Goal: Information Seeking & Learning: Learn about a topic

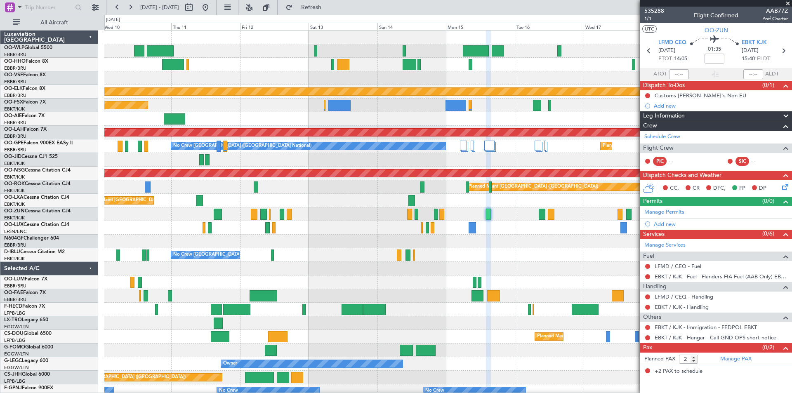
scroll to position [4, 0]
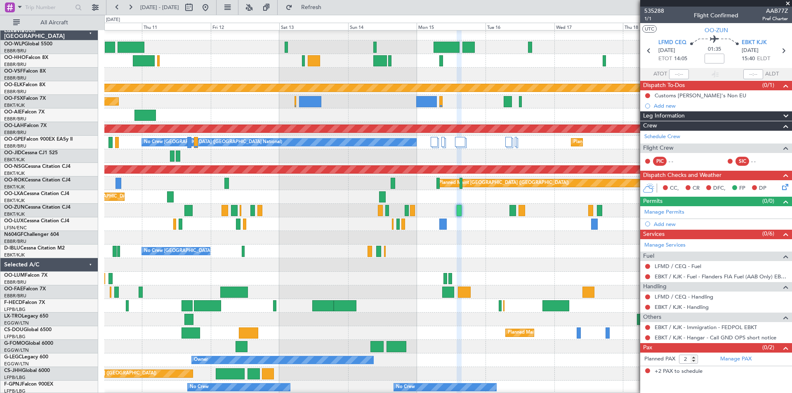
click at [528, 244] on div at bounding box center [447, 238] width 687 height 14
click at [661, 12] on span "535288" at bounding box center [654, 11] width 20 height 9
click at [329, 7] on span "Refresh" at bounding box center [311, 8] width 35 height 6
click at [329, 8] on span "Refresh" at bounding box center [311, 8] width 35 height 6
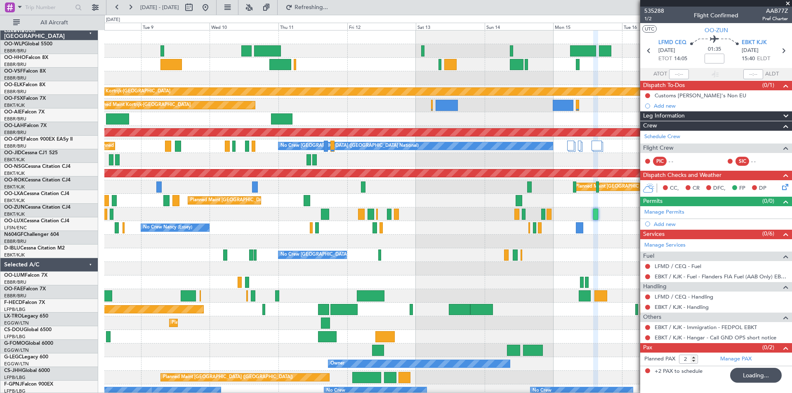
scroll to position [2, 0]
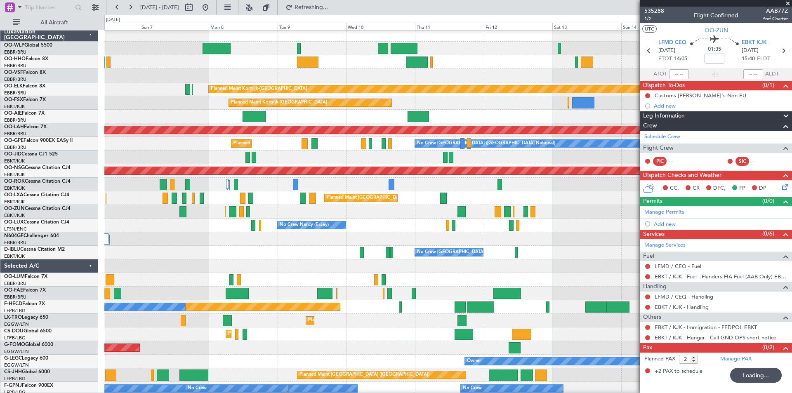
click at [571, 228] on div "No Crew [PERSON_NAME] ([PERSON_NAME]) No Crew [PERSON_NAME] ([PERSON_NAME])" at bounding box center [447, 226] width 687 height 14
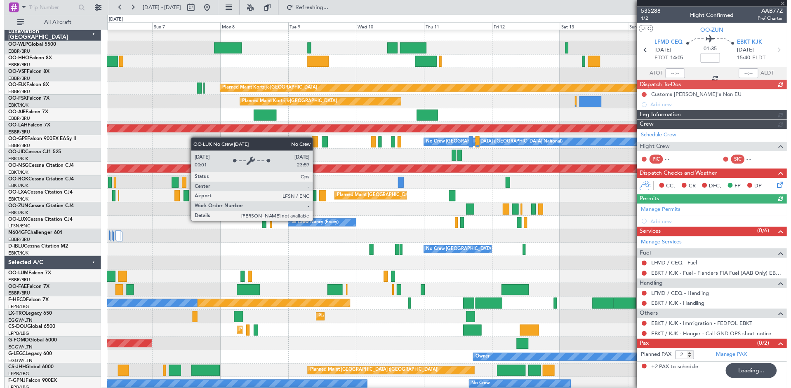
scroll to position [0, 0]
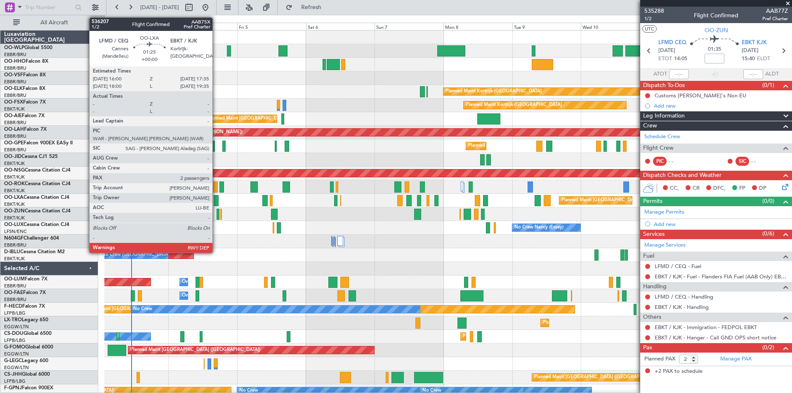
click at [216, 200] on div at bounding box center [216, 200] width 5 height 11
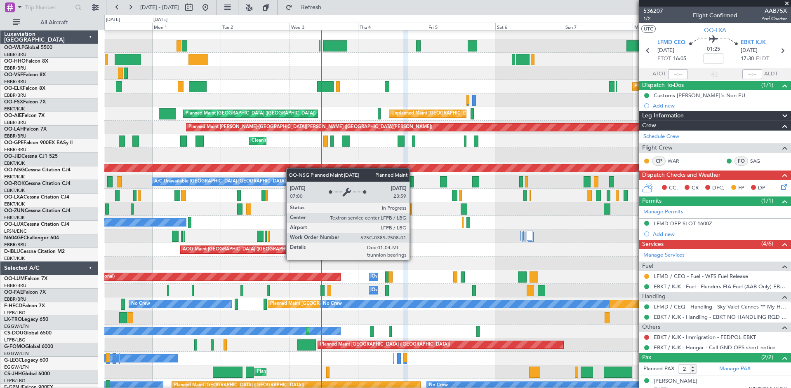
scroll to position [5, 0]
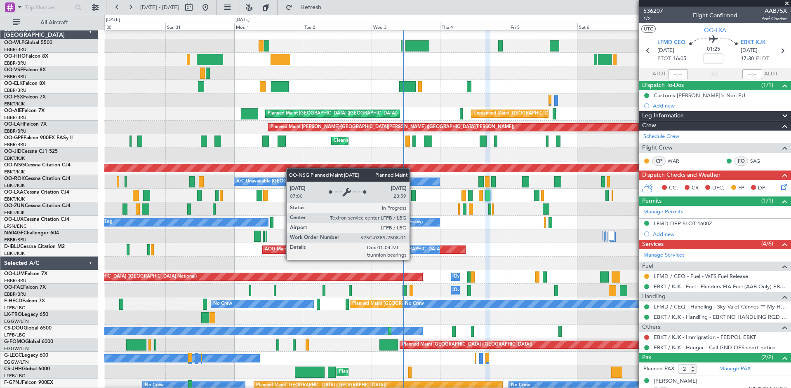
click at [519, 168] on div "Planned Maint [GEOGRAPHIC_DATA] ([GEOGRAPHIC_DATA])" at bounding box center [448, 168] width 2058 height 7
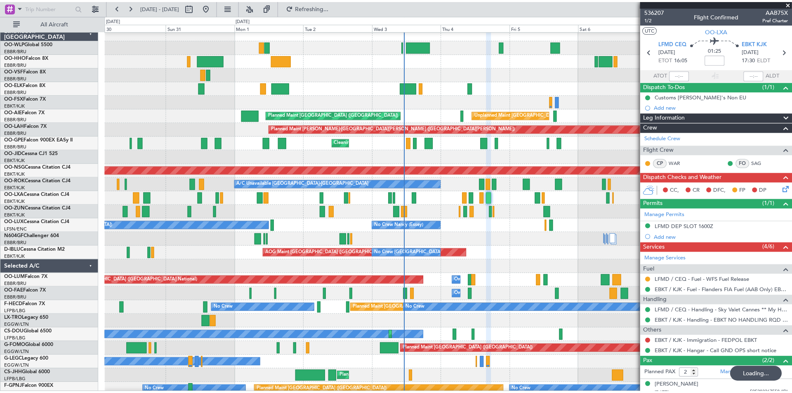
scroll to position [0, 0]
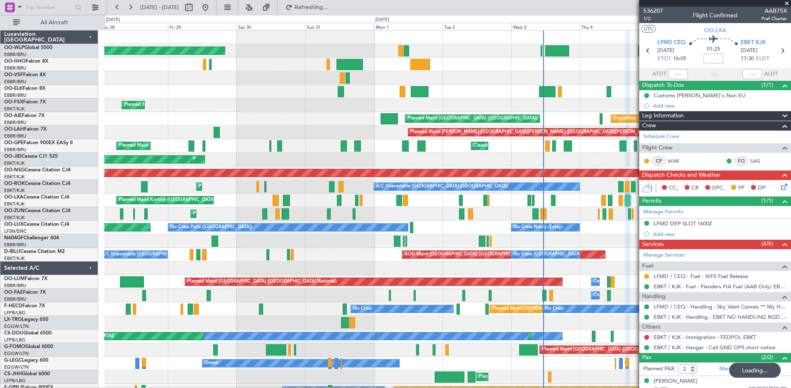
click at [287, 162] on div "Planned Maint [GEOGRAPHIC_DATA] ([GEOGRAPHIC_DATA]) Planned Maint [GEOGRAPHIC_D…" at bounding box center [447, 248] width 686 height 435
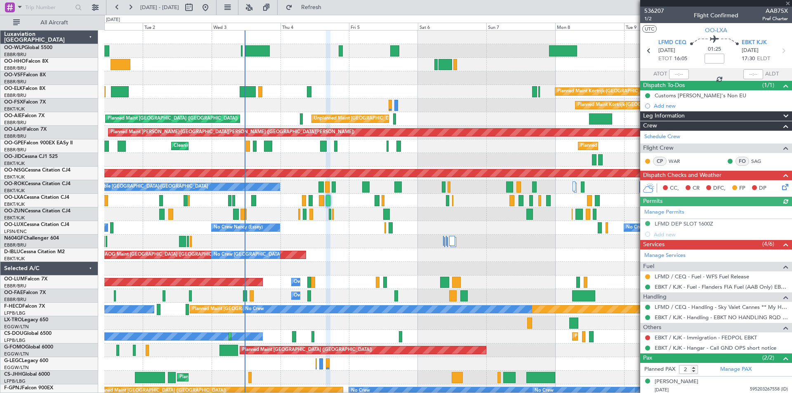
click at [215, 106] on div "Planned Maint Kortrijk-[GEOGRAPHIC_DATA]" at bounding box center [447, 106] width 687 height 14
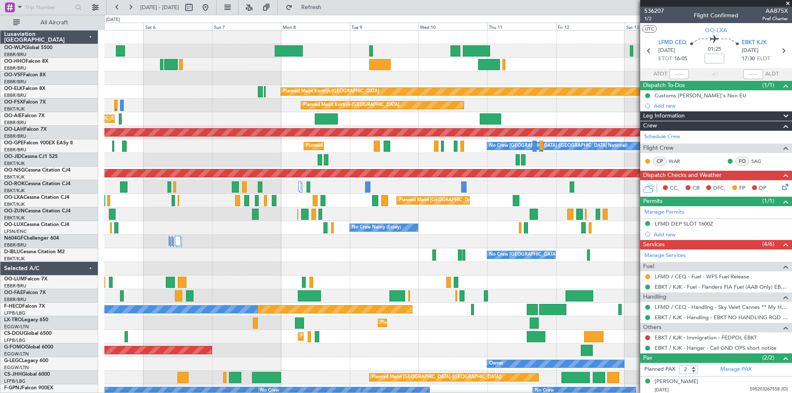
click at [287, 243] on div at bounding box center [447, 242] width 687 height 14
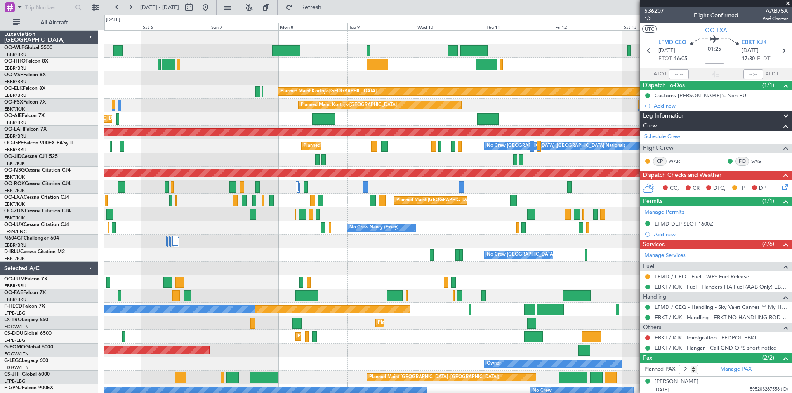
click at [785, 2] on span at bounding box center [787, 3] width 8 height 7
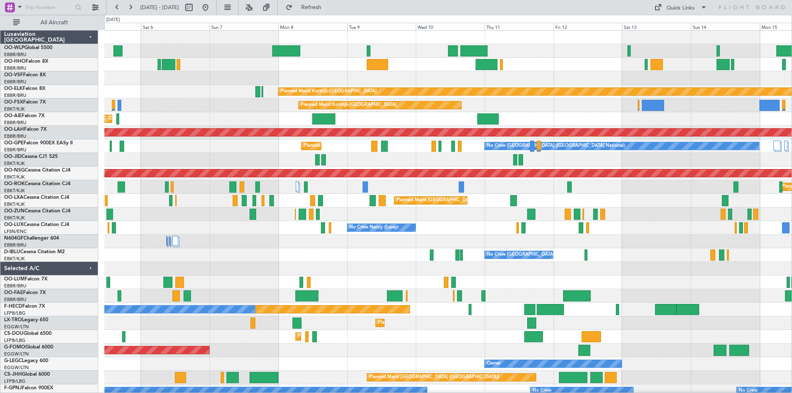
type input "0"
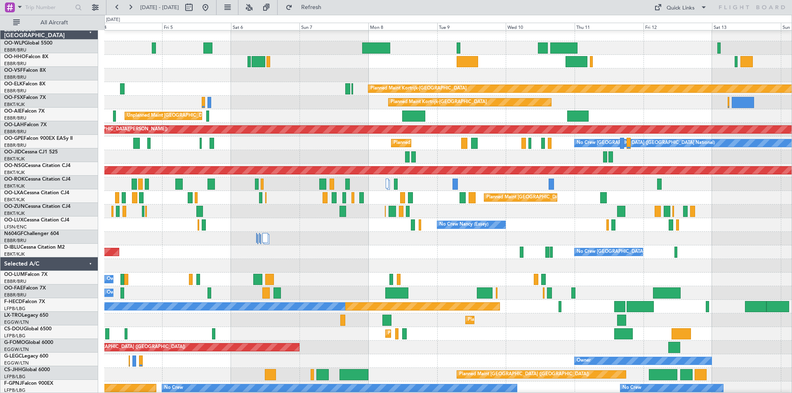
click at [419, 276] on div "Owner Melsbroek Air Base Planned Maint [GEOGRAPHIC_DATA] ([GEOGRAPHIC_DATA])" at bounding box center [447, 280] width 687 height 14
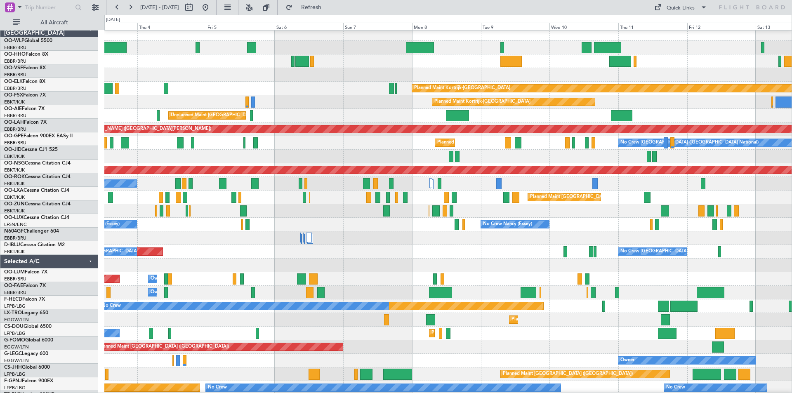
scroll to position [0, 0]
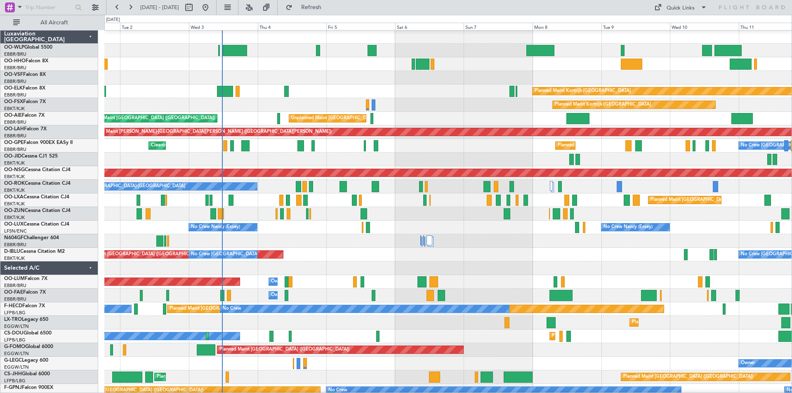
click at [552, 267] on div at bounding box center [447, 268] width 687 height 14
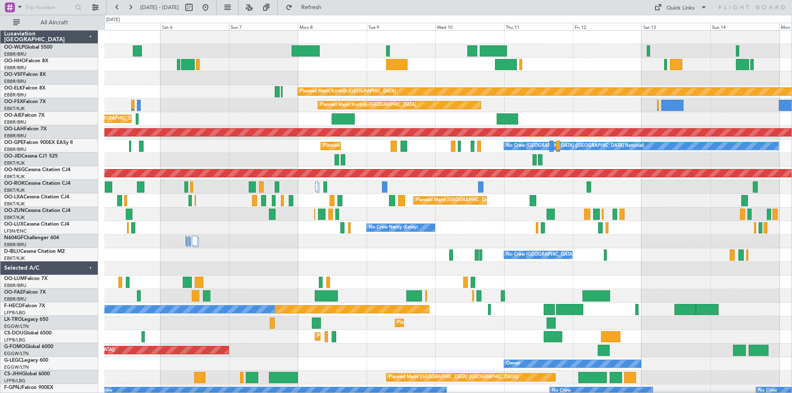
scroll to position [0, 0]
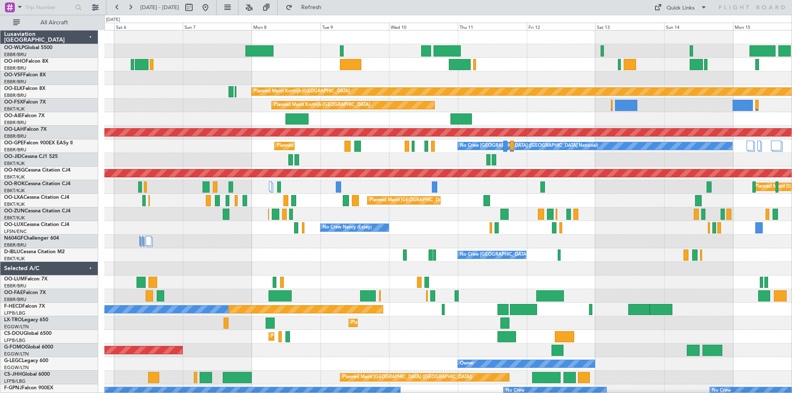
click at [179, 249] on div "Planned Maint Kortrijk-[GEOGRAPHIC_DATA] Planned Maint [GEOGRAPHIC_DATA]-[GEOGR…" at bounding box center [447, 248] width 687 height 435
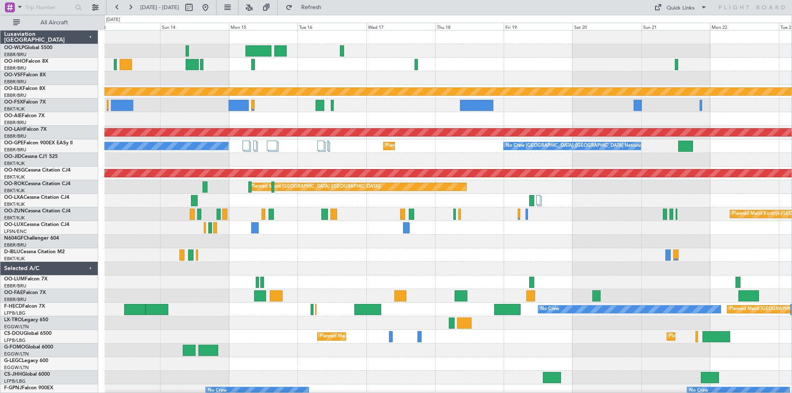
click at [119, 244] on div at bounding box center [447, 242] width 687 height 14
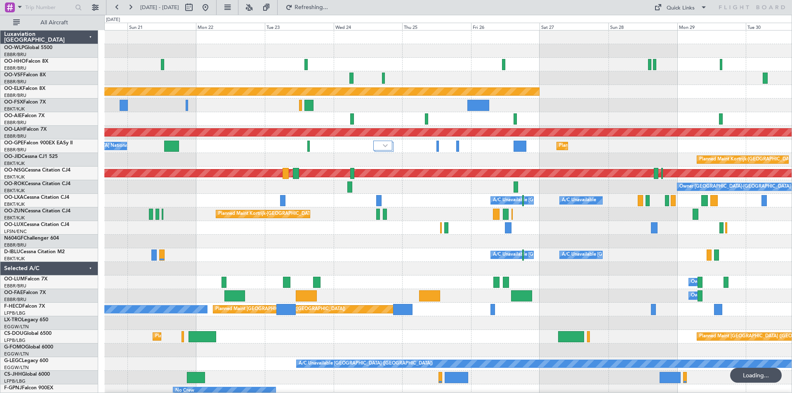
click at [185, 275] on div at bounding box center [447, 269] width 687 height 14
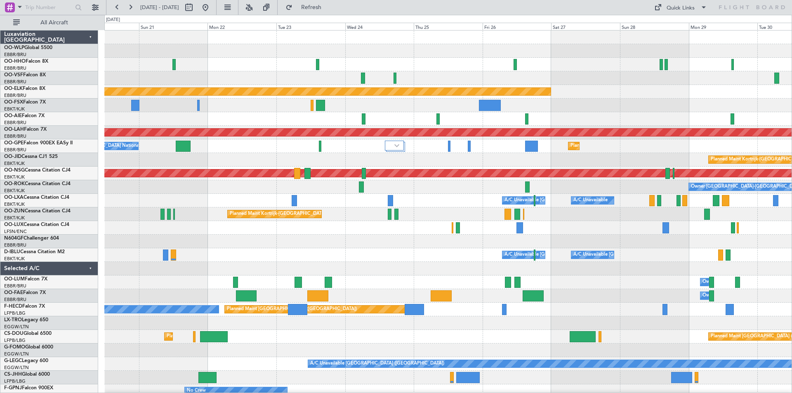
click at [484, 244] on div at bounding box center [447, 242] width 687 height 14
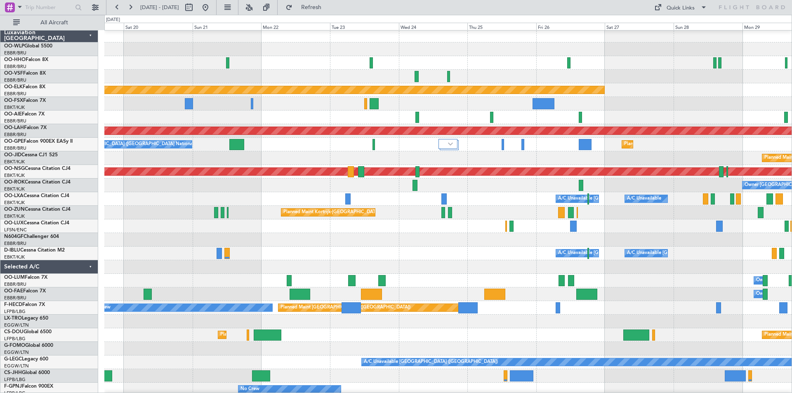
scroll to position [1, 0]
click at [791, 238] on div "Planned Maint Kortrijk-[GEOGRAPHIC_DATA] Planned [GEOGRAPHIC_DATA][PERSON_NAME]…" at bounding box center [396, 204] width 792 height 378
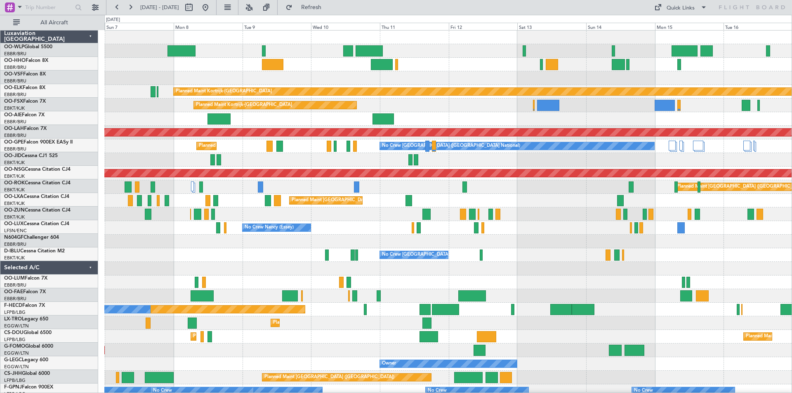
click at [754, 228] on div "Planned Maint Kortrijk-[GEOGRAPHIC_DATA] Planned Maint [GEOGRAPHIC_DATA]-[GEOGR…" at bounding box center [447, 228] width 687 height 395
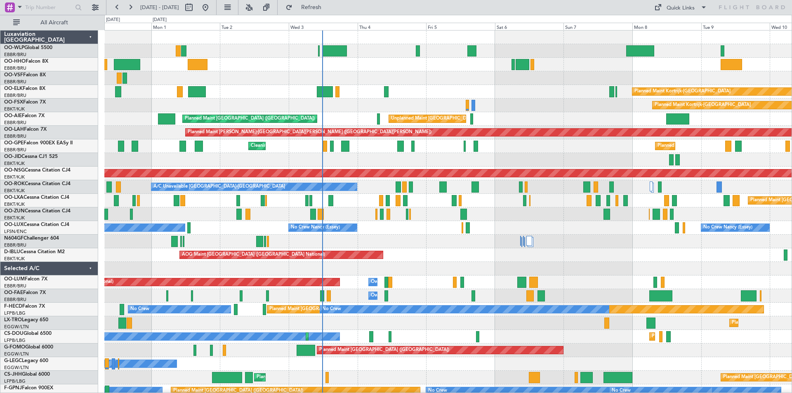
scroll to position [0, 0]
click at [681, 217] on div at bounding box center [447, 214] width 687 height 14
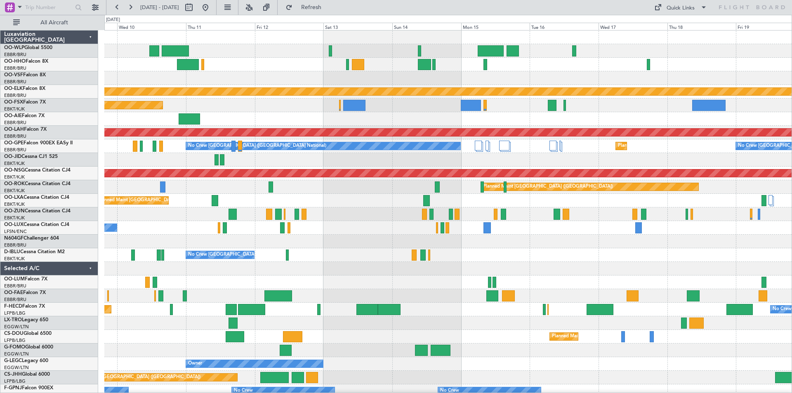
click at [7, 247] on div "Planned Maint Kortrijk-[GEOGRAPHIC_DATA] Planned Maint [GEOGRAPHIC_DATA]-[GEOGR…" at bounding box center [396, 204] width 792 height 378
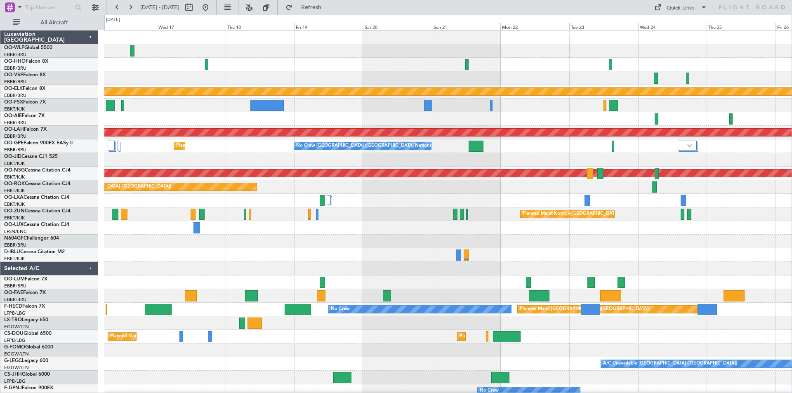
click at [25, 260] on div "Planned Maint Kortrijk-[GEOGRAPHIC_DATA] Planned [GEOGRAPHIC_DATA][PERSON_NAME]…" at bounding box center [396, 204] width 792 height 378
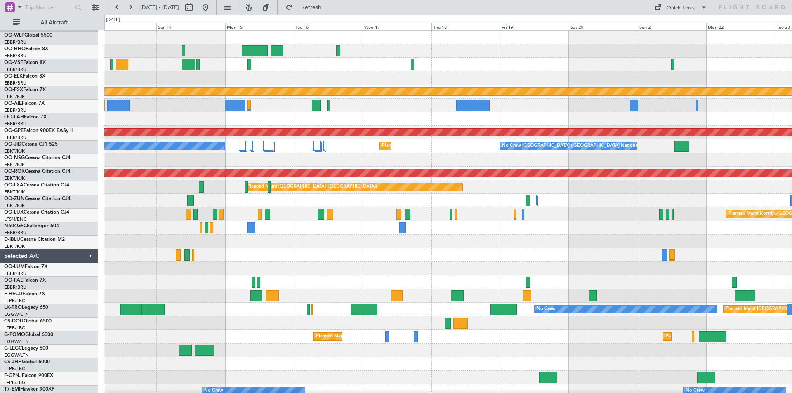
click at [791, 246] on div "Planned Maint Kortrijk-[GEOGRAPHIC_DATA] Planned [GEOGRAPHIC_DATA][PERSON_NAME]…" at bounding box center [396, 204] width 792 height 378
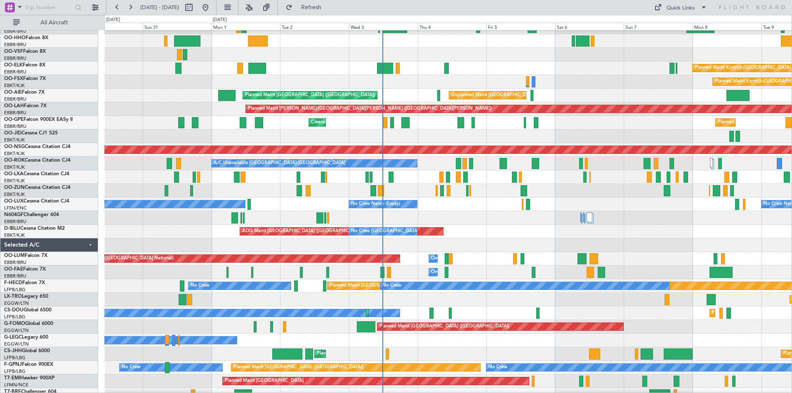
click at [700, 247] on div at bounding box center [447, 245] width 687 height 14
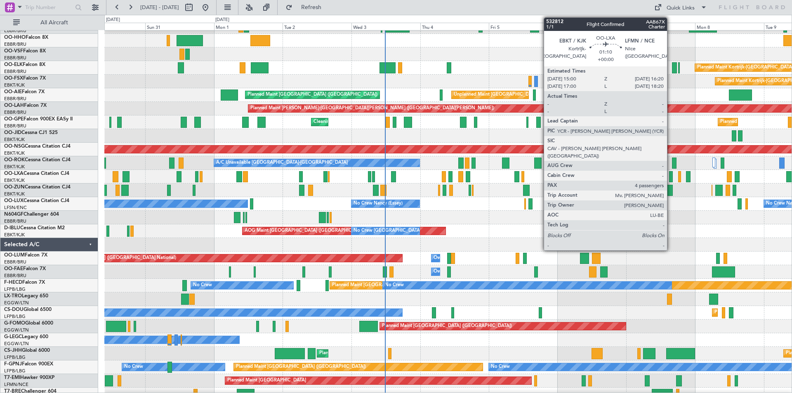
click at [670, 176] on div at bounding box center [671, 176] width 4 height 11
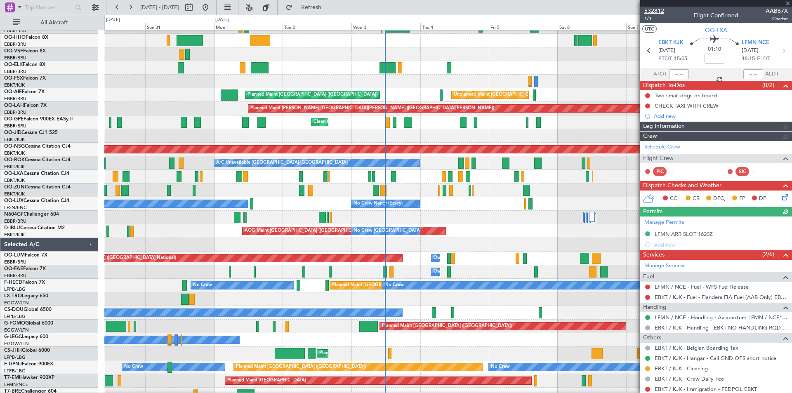
click at [661, 7] on span "532812" at bounding box center [654, 11] width 20 height 9
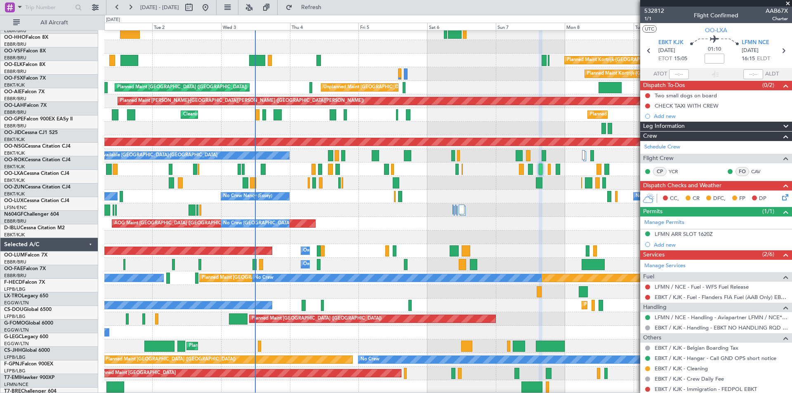
scroll to position [31, 0]
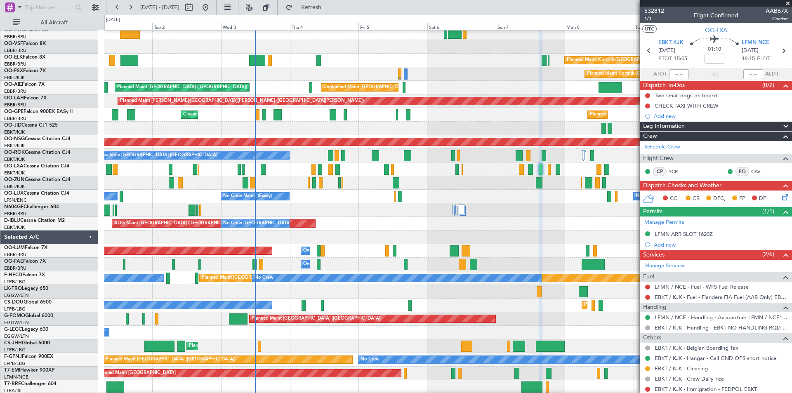
click at [381, 209] on div at bounding box center [447, 210] width 687 height 14
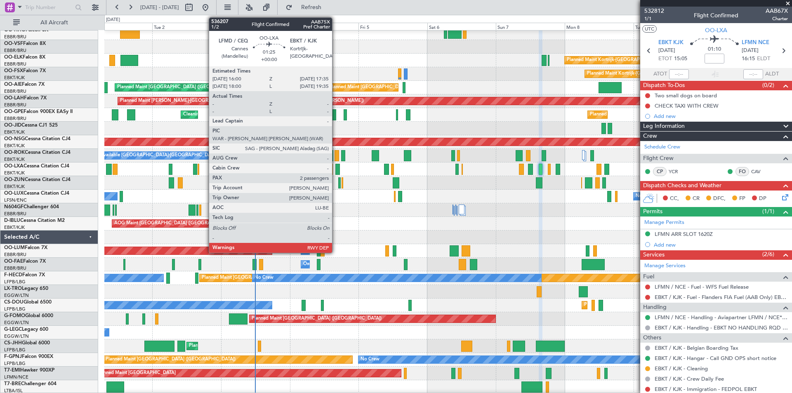
click at [336, 173] on div at bounding box center [337, 169] width 5 height 11
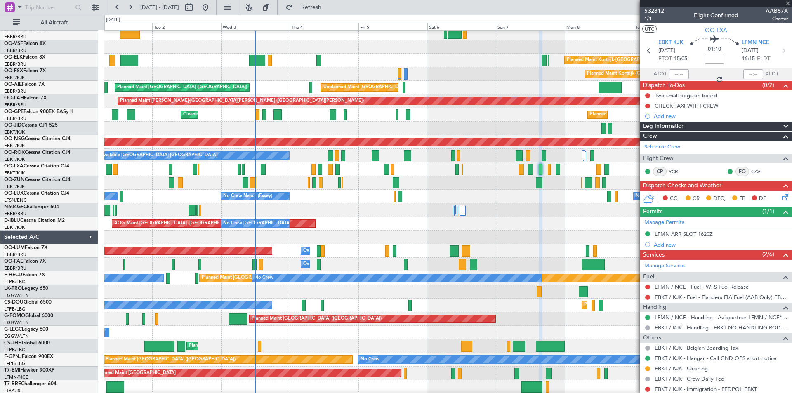
click at [336, 168] on div at bounding box center [337, 169] width 5 height 11
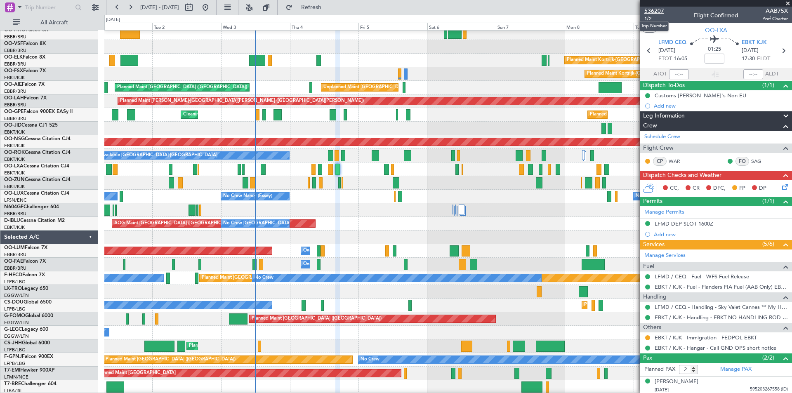
click at [656, 12] on span "536207" at bounding box center [654, 11] width 20 height 9
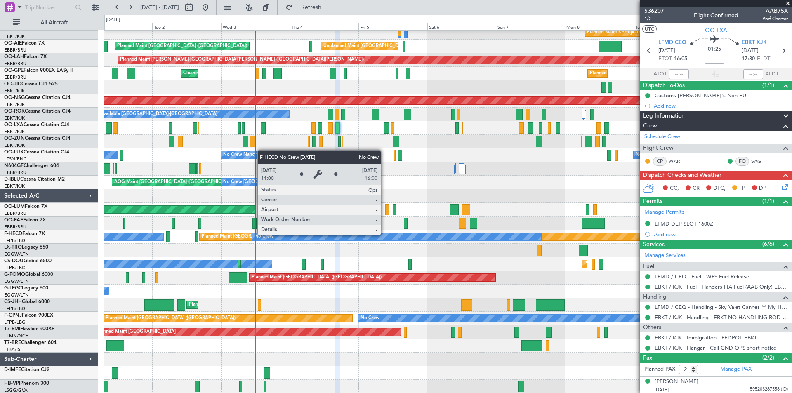
scroll to position [0, 0]
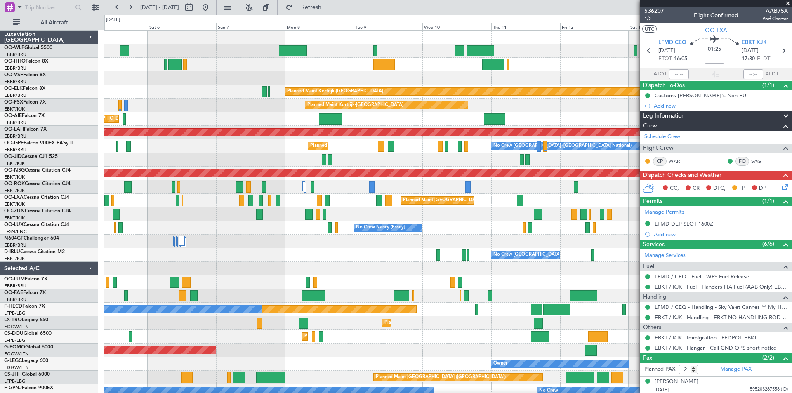
click at [227, 258] on div "Planned Maint Kortrijk-[GEOGRAPHIC_DATA] Planned Maint [GEOGRAPHIC_DATA]-[GEOGR…" at bounding box center [447, 248] width 687 height 435
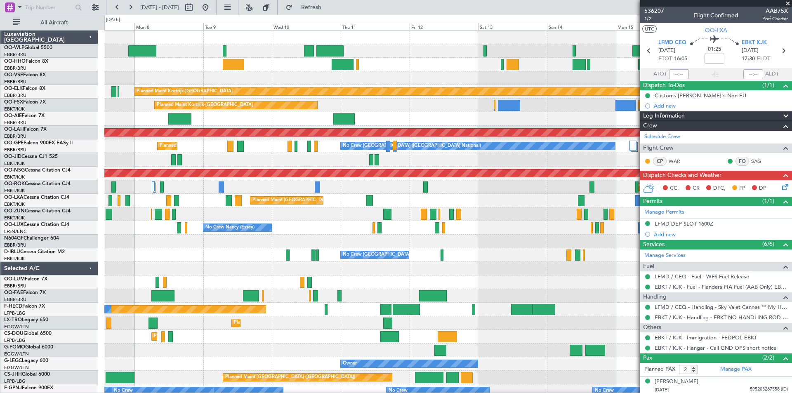
click at [494, 231] on div "No Crew Nancy (Essey)" at bounding box center [447, 228] width 687 height 14
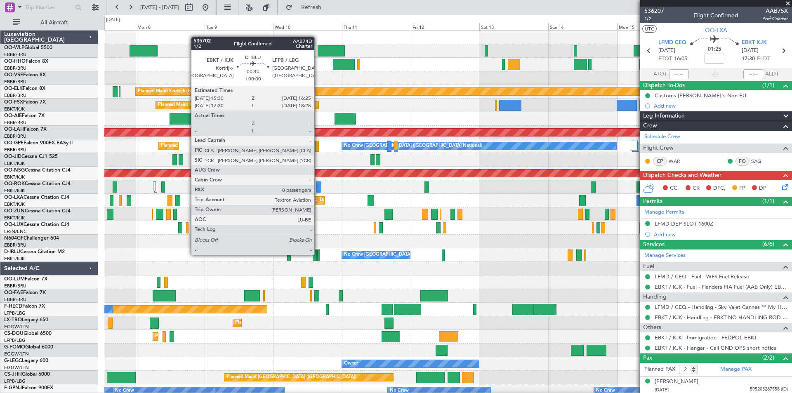
click at [318, 254] on div at bounding box center [318, 254] width 3 height 11
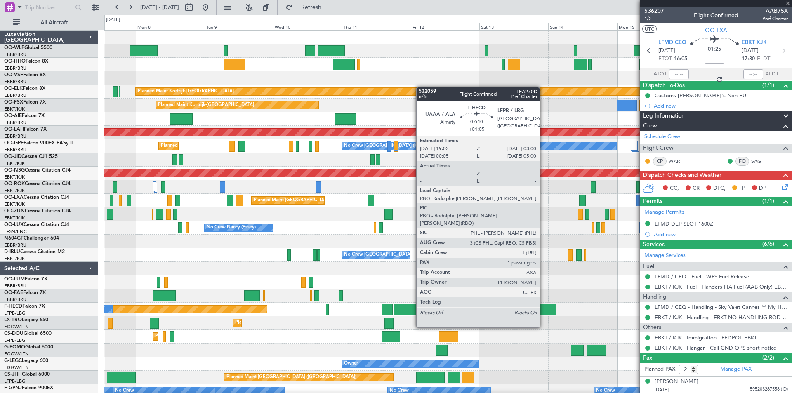
type input "0"
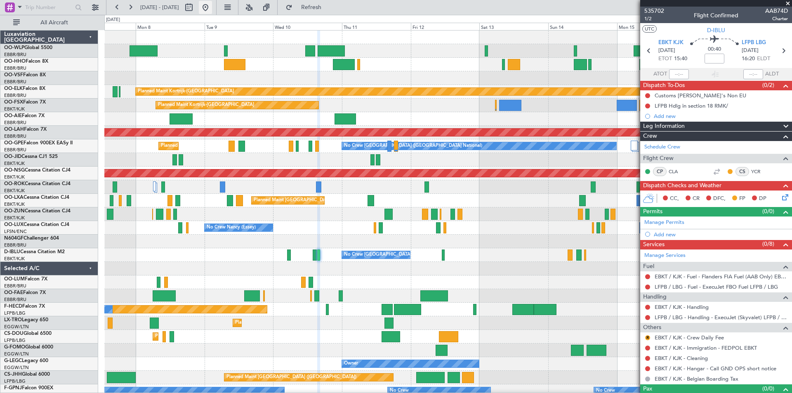
click at [212, 7] on button at bounding box center [205, 7] width 13 height 13
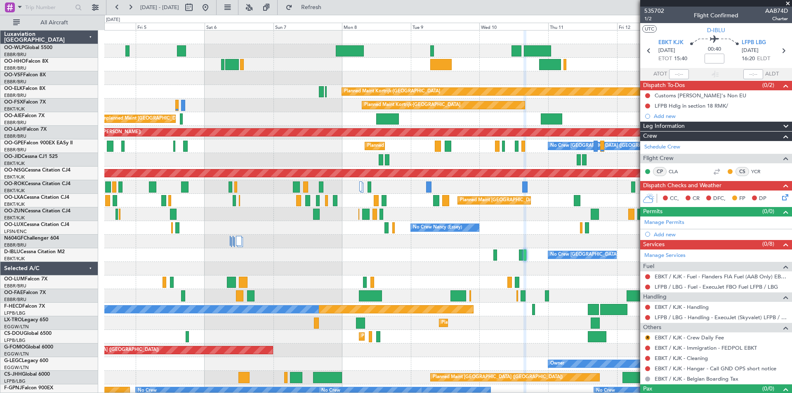
click at [106, 233] on div "No Crew [PERSON_NAME] ([PERSON_NAME]) No Crew [PERSON_NAME] ([PERSON_NAME])" at bounding box center [447, 228] width 687 height 14
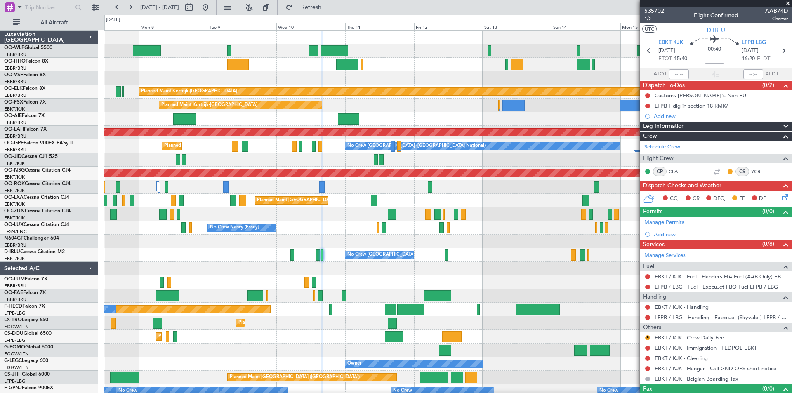
click at [247, 236] on div at bounding box center [447, 242] width 687 height 14
click at [653, 10] on span "535702" at bounding box center [654, 11] width 20 height 9
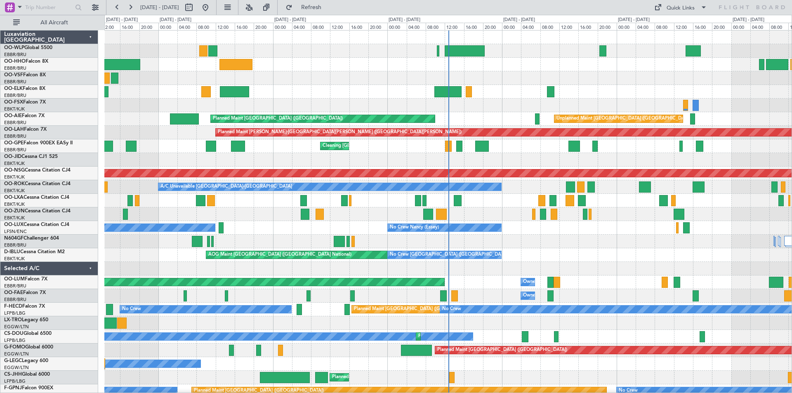
click at [566, 257] on div "AOG Maint [GEOGRAPHIC_DATA] ([GEOGRAPHIC_DATA] National) No Crew [GEOGRAPHIC_DA…" at bounding box center [447, 255] width 687 height 14
click at [195, 7] on button at bounding box center [188, 7] width 13 height 13
select select "8"
select select "2025"
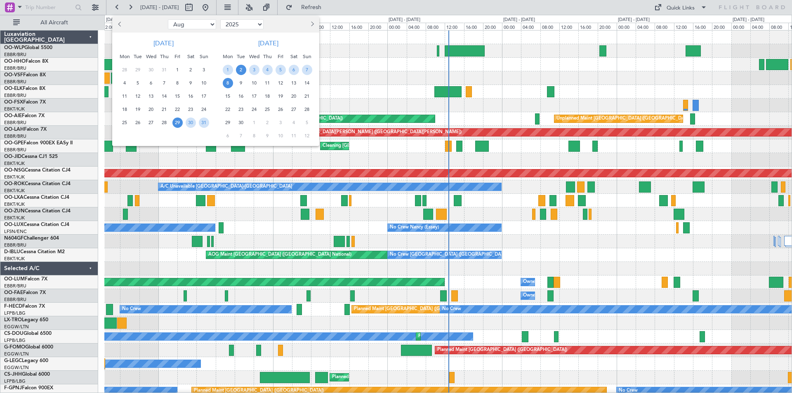
click at [238, 73] on span "2" at bounding box center [241, 70] width 10 height 10
click at [240, 93] on span "16" at bounding box center [241, 96] width 10 height 10
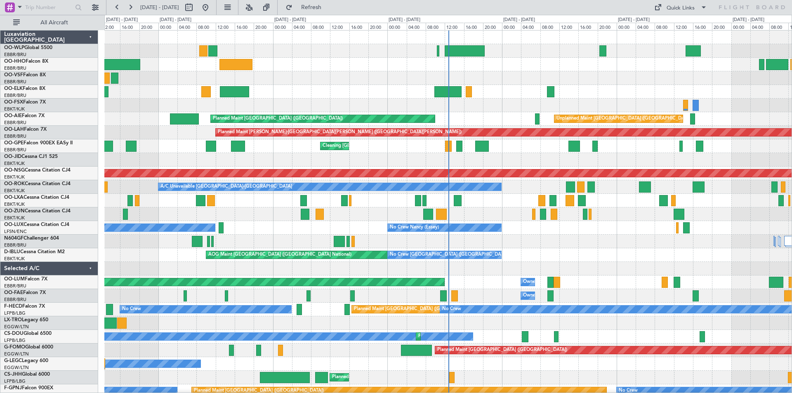
select select "9"
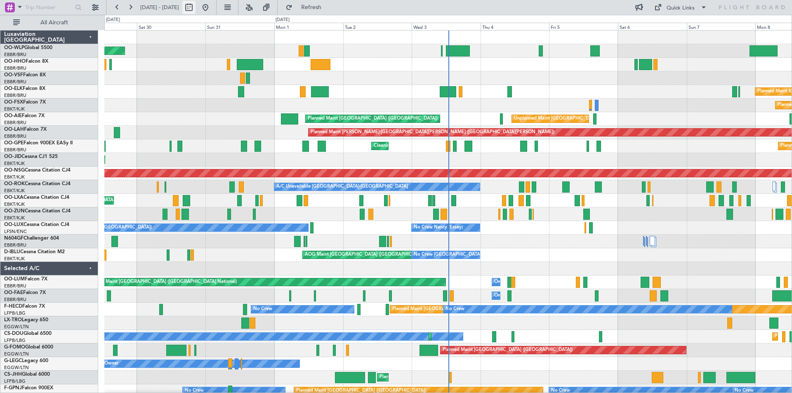
click at [195, 7] on button at bounding box center [188, 7] width 13 height 13
select select "8"
select select "2025"
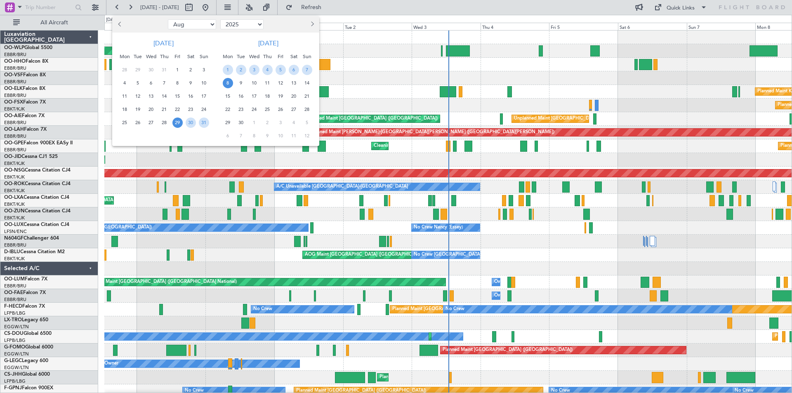
click at [310, 22] on button "Next month" at bounding box center [311, 24] width 9 height 13
click at [225, 122] on span "24" at bounding box center [228, 123] width 10 height 10
click at [311, 140] on div "7" at bounding box center [306, 135] width 13 height 13
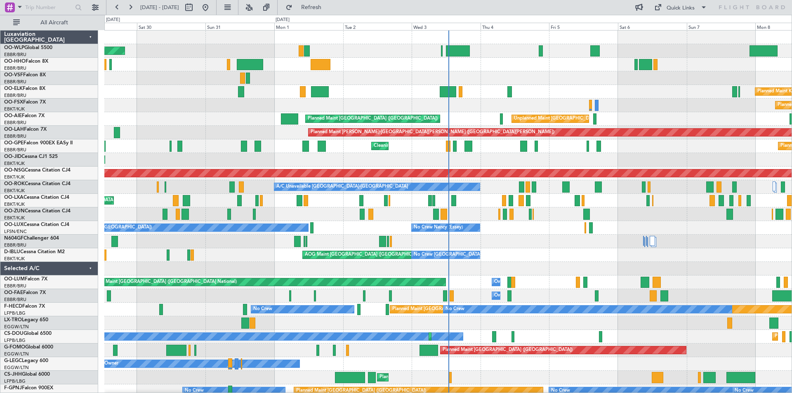
select select "11"
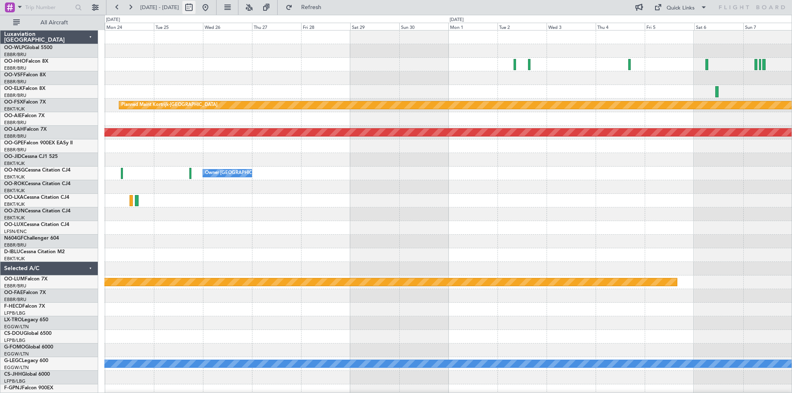
click at [195, 7] on button at bounding box center [188, 7] width 13 height 13
select select "11"
select select "2025"
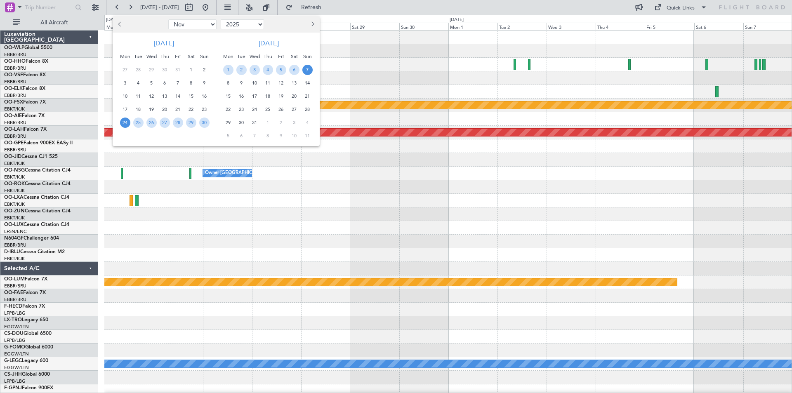
click at [114, 21] on div at bounding box center [140, 24] width 54 height 13
click at [122, 25] on span "Previous month" at bounding box center [120, 23] width 5 height 5
select select "10"
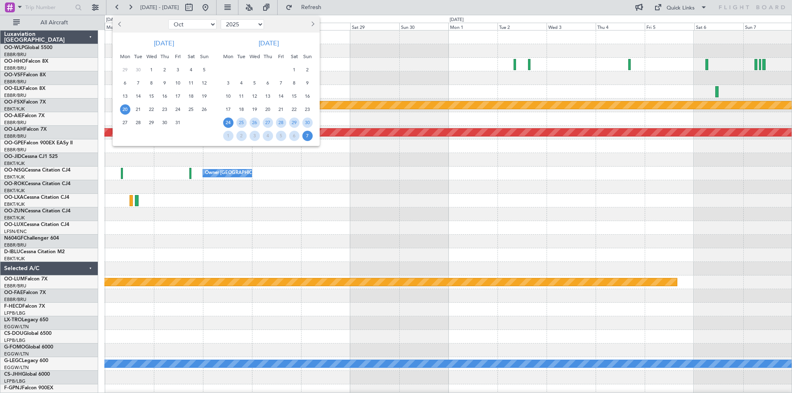
click at [127, 109] on span "20" at bounding box center [125, 109] width 10 height 10
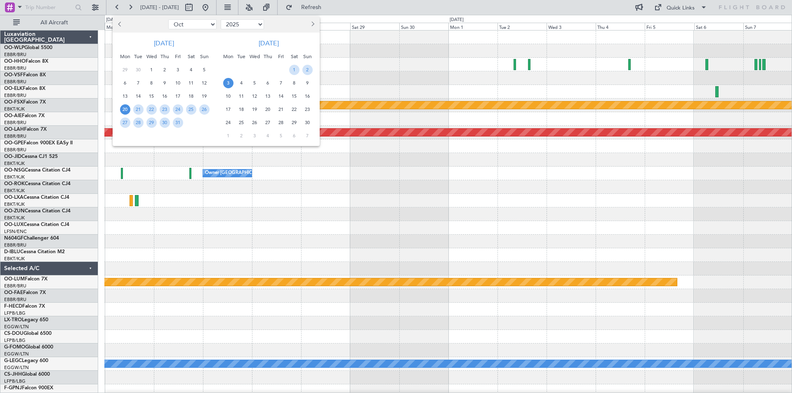
click at [232, 85] on span "3" at bounding box center [228, 83] width 10 height 10
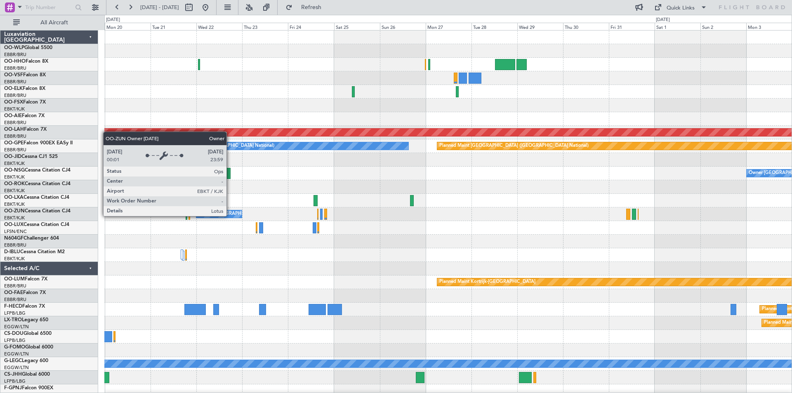
click at [230, 216] on div "Owner [GEOGRAPHIC_DATA]-[GEOGRAPHIC_DATA]" at bounding box center [253, 214] width 111 height 12
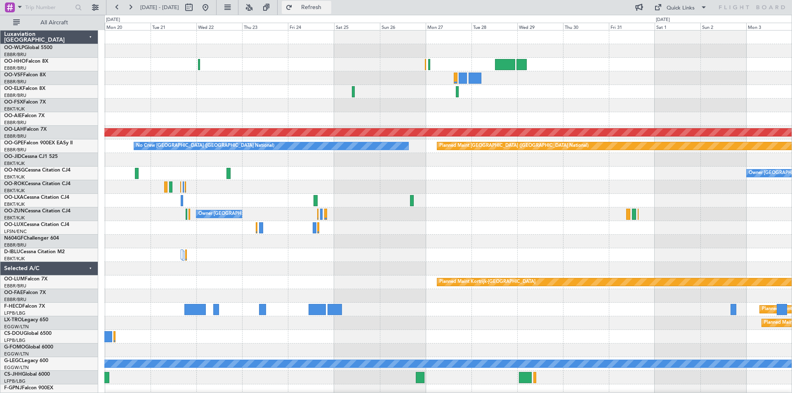
click at [322, 5] on span "Refresh" at bounding box center [311, 8] width 35 height 6
click at [212, 7] on button at bounding box center [205, 7] width 13 height 13
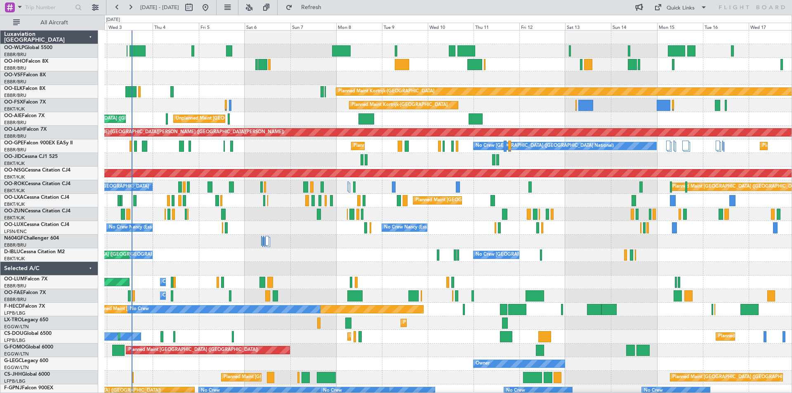
click at [531, 123] on div "Unplanned Maint Brussels (Brussels National) Planned Maint London (Farnborough)" at bounding box center [447, 119] width 687 height 14
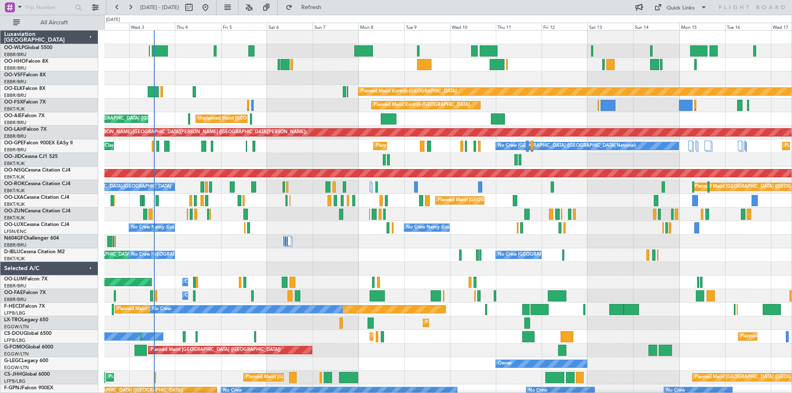
click at [407, 252] on div "Planned Maint Berlin (Brandenburg) Planned Maint Kortrijk-Wevelgem Planned Main…" at bounding box center [447, 248] width 687 height 435
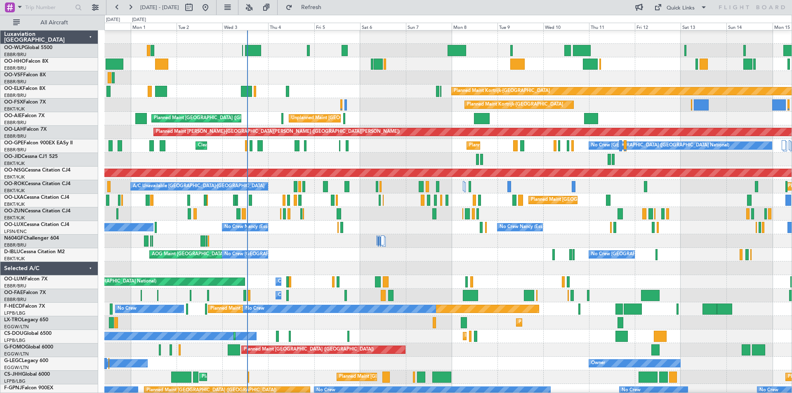
scroll to position [0, 0]
click at [379, 157] on div "Planned Maint Kortrijk-Wevelgem AOG Maint Kortrijk-Wevelgem" at bounding box center [447, 160] width 687 height 14
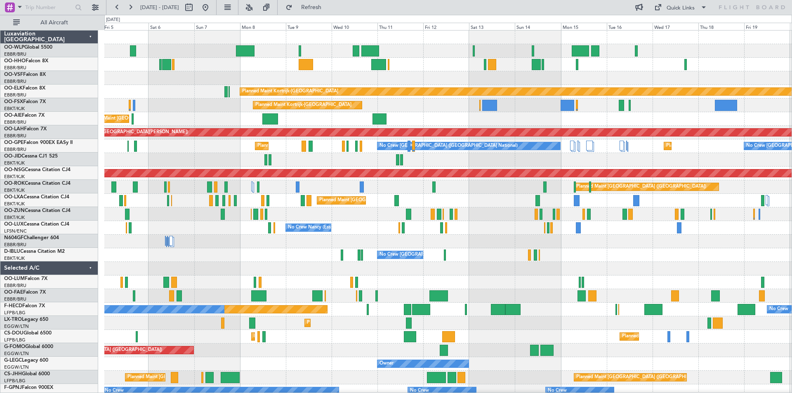
scroll to position [0, 0]
click at [293, 254] on div "No Crew Brussels (Brussels National) No Crew Brussels (Brussels National) AOG M…" at bounding box center [447, 255] width 687 height 14
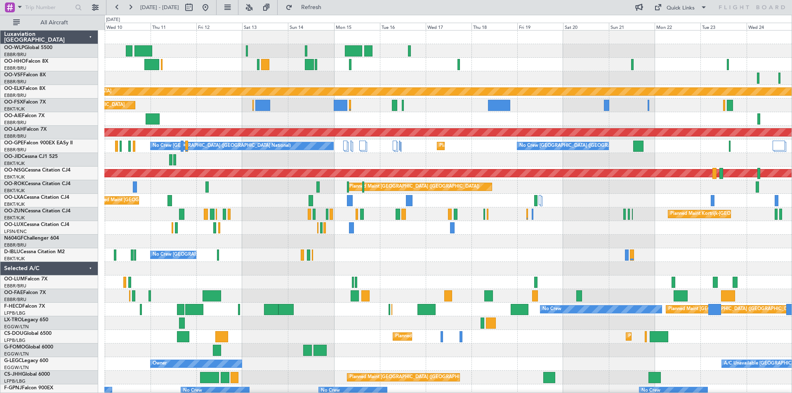
click at [144, 245] on div at bounding box center [447, 242] width 687 height 14
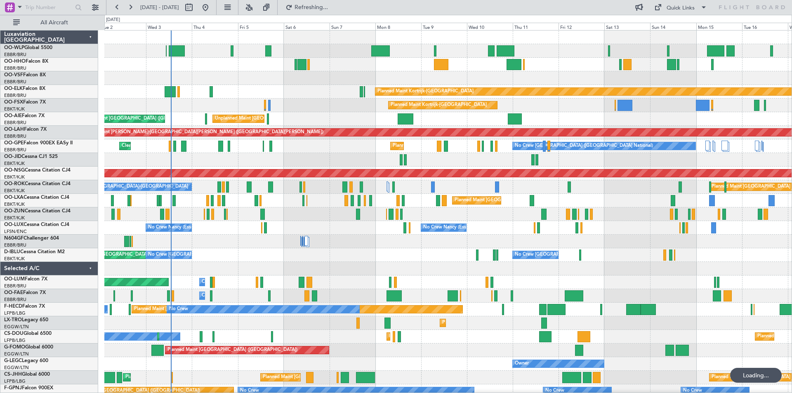
click at [294, 269] on div at bounding box center [447, 269] width 687 height 14
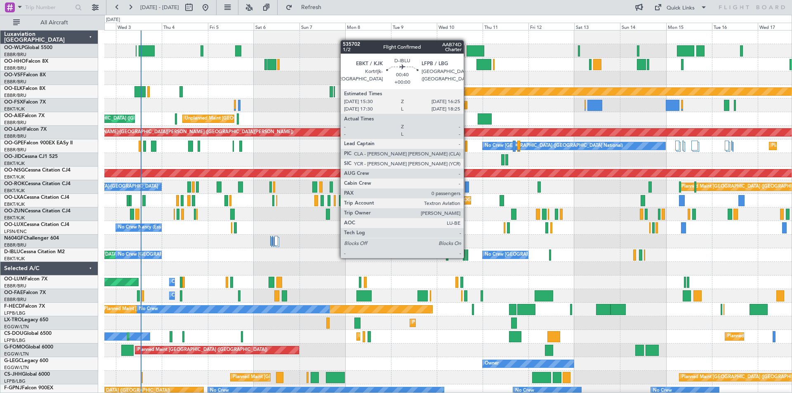
click at [467, 257] on div at bounding box center [467, 254] width 2 height 11
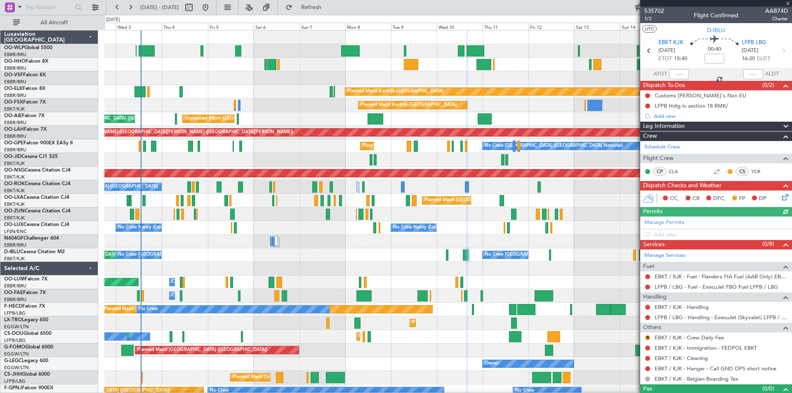
scroll to position [14, 0]
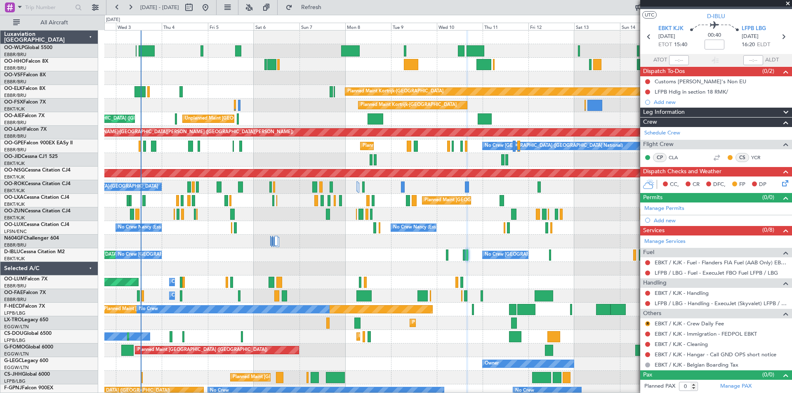
click at [787, 5] on span at bounding box center [787, 3] width 8 height 7
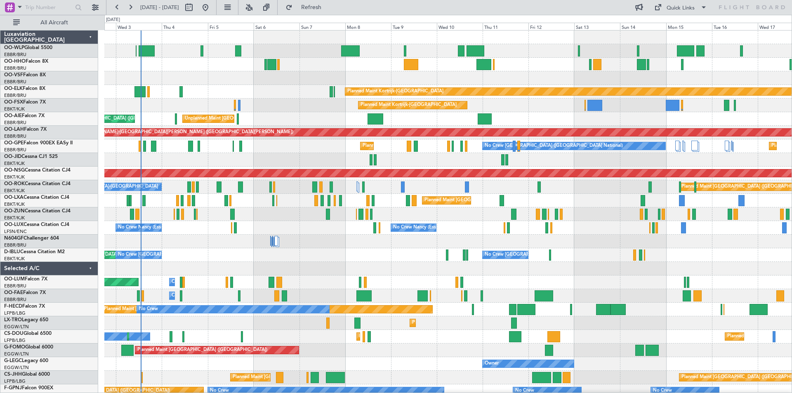
scroll to position [0, 0]
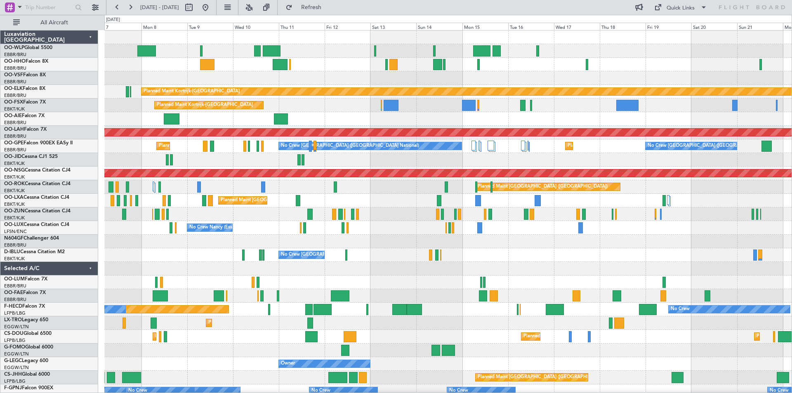
click at [280, 218] on div "Planned Maint Kortrijk-[GEOGRAPHIC_DATA]" at bounding box center [447, 214] width 687 height 14
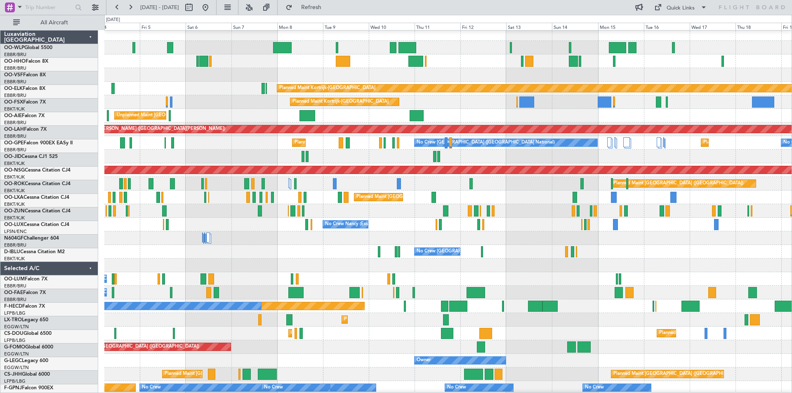
scroll to position [4, 0]
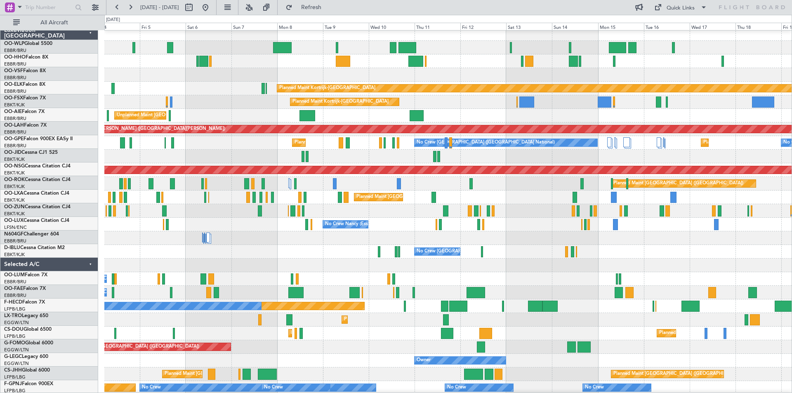
click at [420, 213] on div "Planned Maint Kortrijk-[GEOGRAPHIC_DATA]" at bounding box center [447, 211] width 687 height 14
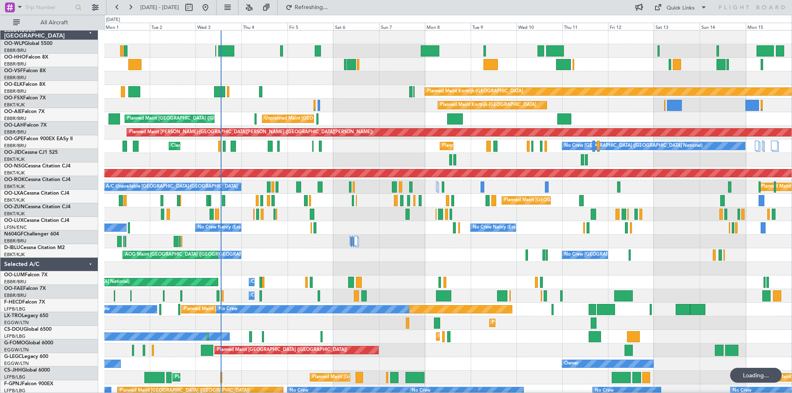
scroll to position [0, 0]
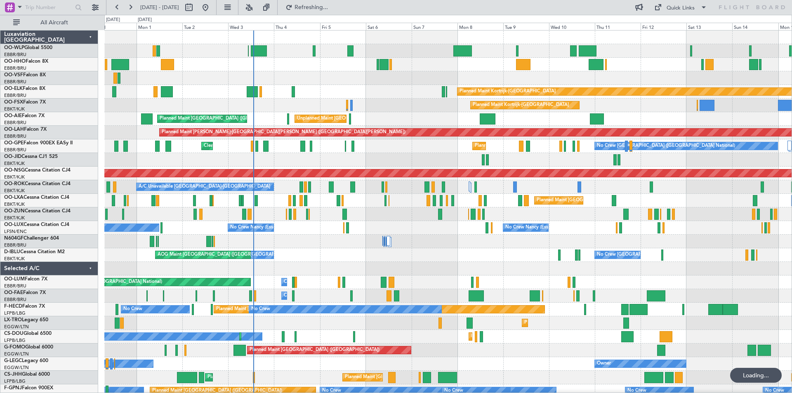
click at [364, 78] on div at bounding box center [447, 78] width 687 height 14
click at [540, 273] on div at bounding box center [447, 269] width 687 height 14
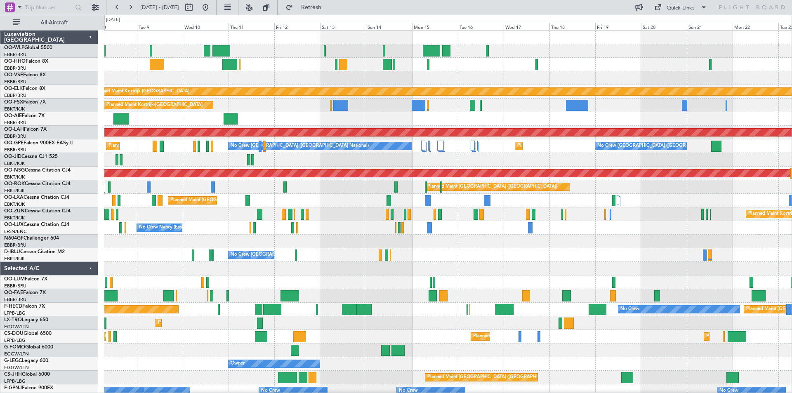
click at [162, 287] on div "Planned Maint Kortrijk-Wevelgem Planned Maint Kortrijk-Wevelgem Unplanned Maint…" at bounding box center [447, 248] width 687 height 435
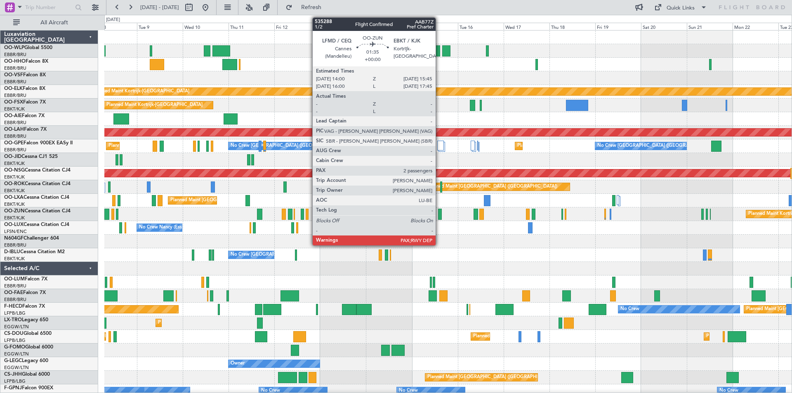
click at [439, 214] on div at bounding box center [440, 214] width 4 height 11
